Goal: Information Seeking & Learning: Check status

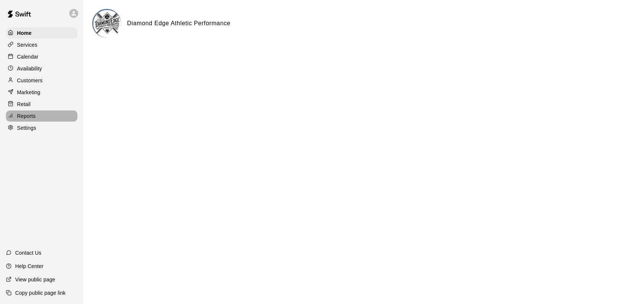
click at [30, 120] on p "Reports" at bounding box center [26, 115] width 19 height 7
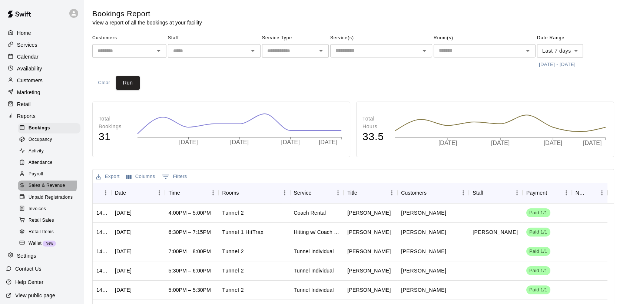
click at [47, 189] on span "Sales & Revenue" at bounding box center [47, 185] width 37 height 7
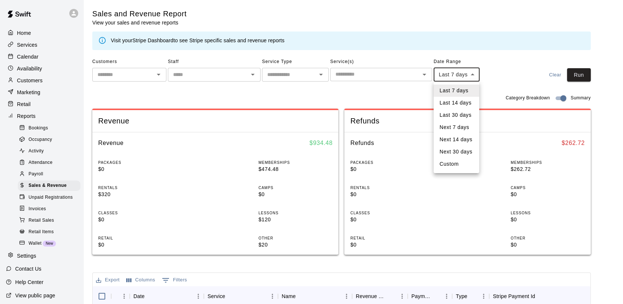
click at [473, 77] on body "Home Services Calendar Availability Customers Marketing Retail Reports Bookings…" at bounding box center [311, 267] width 623 height 534
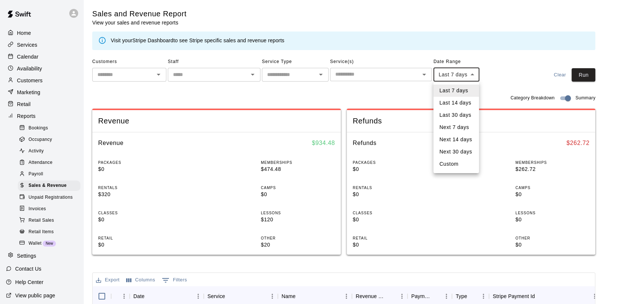
click at [452, 166] on li "Custom" at bounding box center [456, 164] width 46 height 12
type input "******"
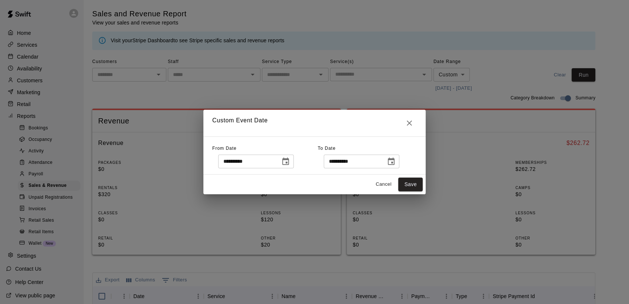
click at [289, 163] on icon "Choose date, selected date is Sep 8, 2025" at bounding box center [285, 160] width 7 height 7
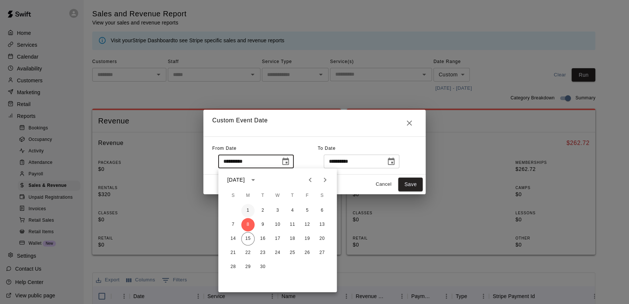
click at [248, 211] on button "1" at bounding box center [247, 210] width 13 height 13
type input "**********"
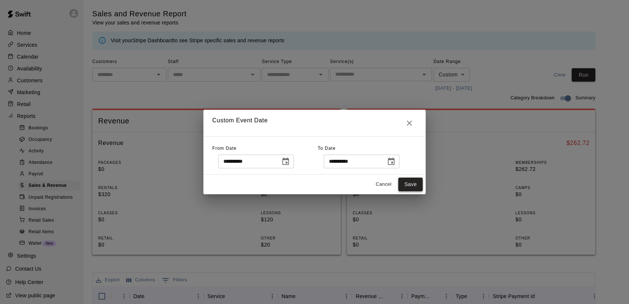
click at [407, 188] on button "Save" at bounding box center [410, 184] width 24 height 14
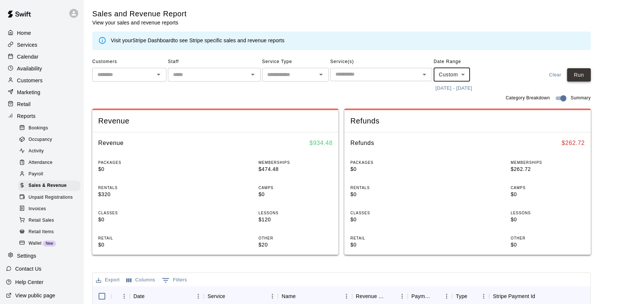
click at [578, 74] on button "Run" at bounding box center [579, 75] width 24 height 14
click at [24, 45] on p "Services" at bounding box center [27, 44] width 20 height 7
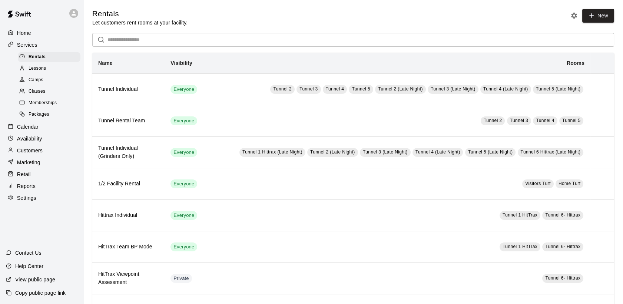
click at [44, 104] on span "Memberships" at bounding box center [43, 102] width 28 height 7
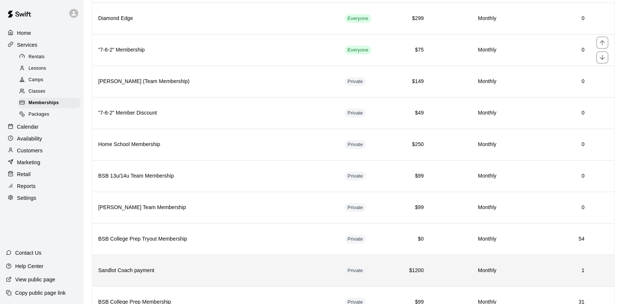
scroll to position [370, 0]
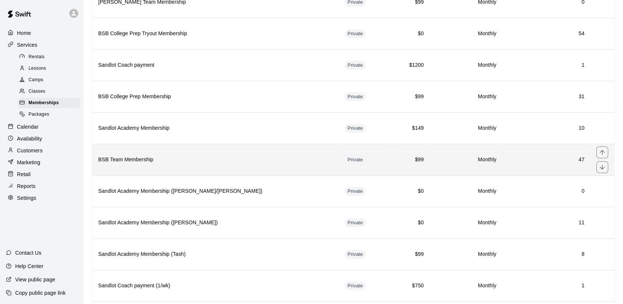
click at [143, 160] on h6 "BSB Team Membership" at bounding box center [215, 160] width 234 height 8
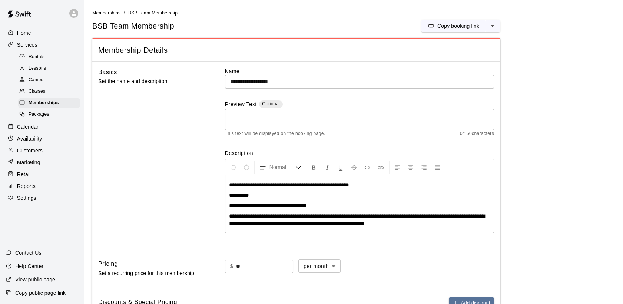
click at [76, 11] on icon at bounding box center [73, 13] width 7 height 7
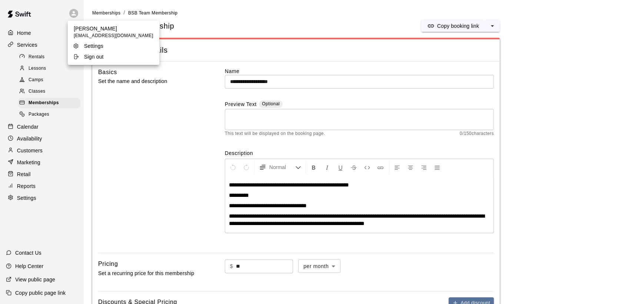
click at [83, 56] on div "Sign out" at bounding box center [97, 56] width 48 height 7
